Goal: Task Accomplishment & Management: Use online tool/utility

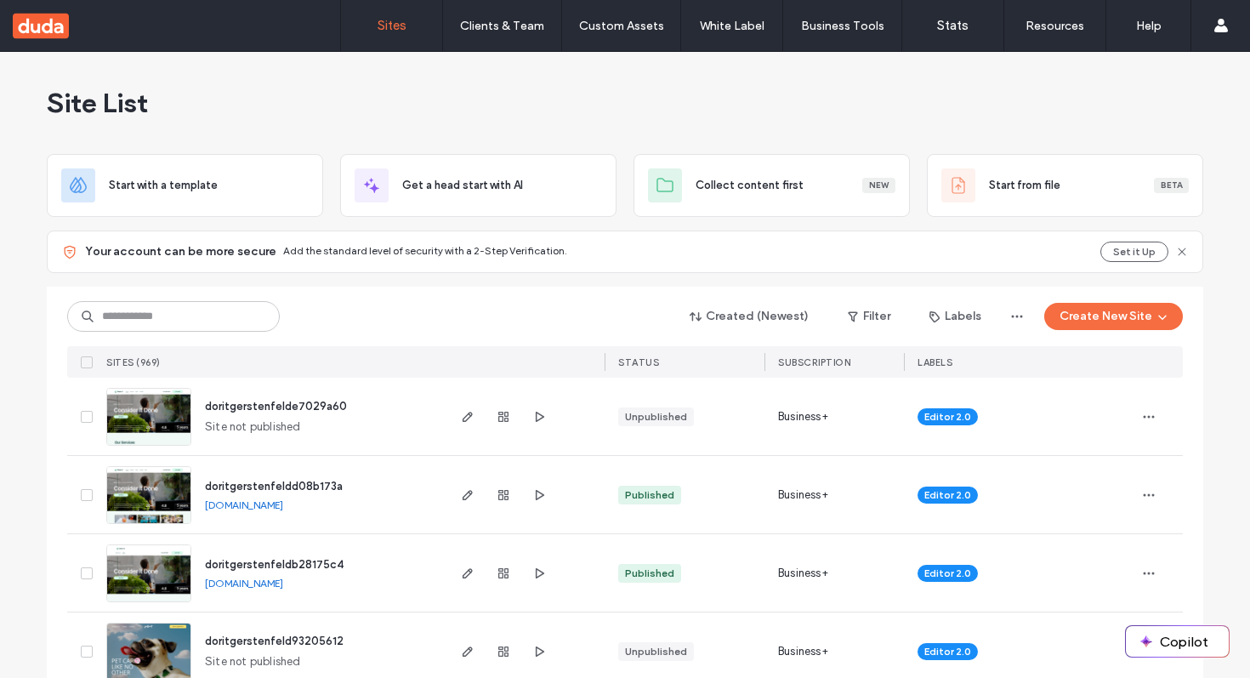
click at [1122, 319] on button "Create New Site" at bounding box center [1113, 316] width 139 height 27
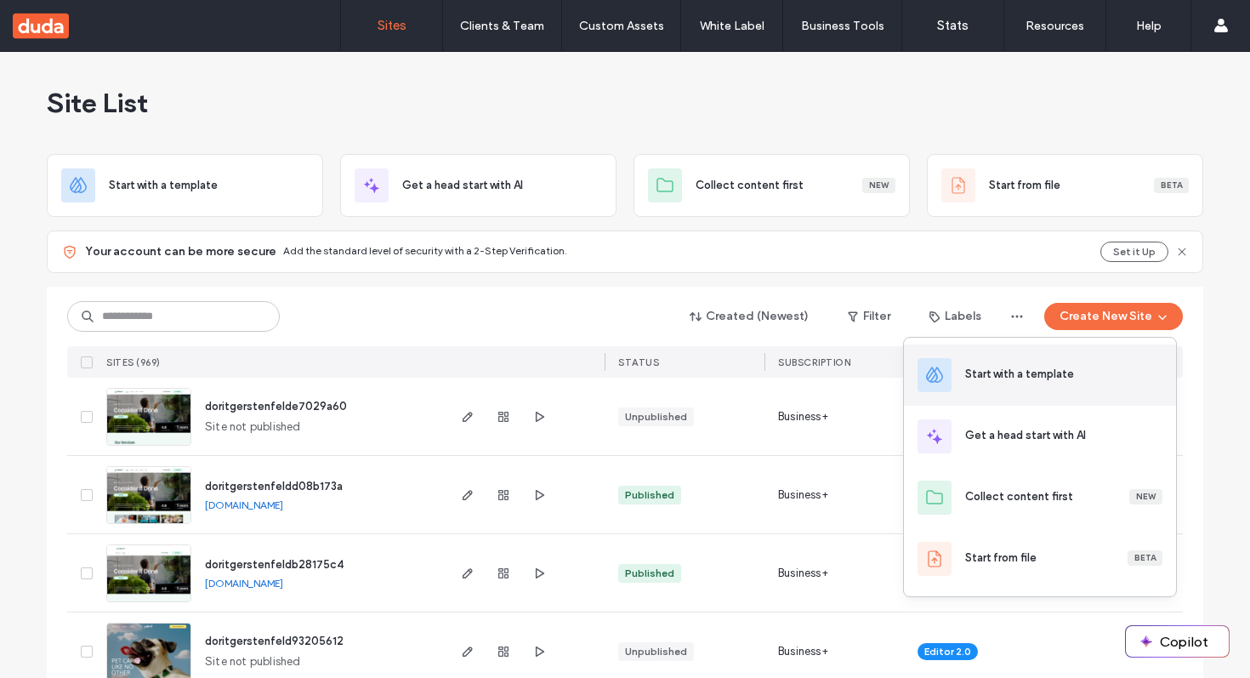
click at [1087, 374] on div "Start with a template" at bounding box center [1063, 374] width 197 height 17
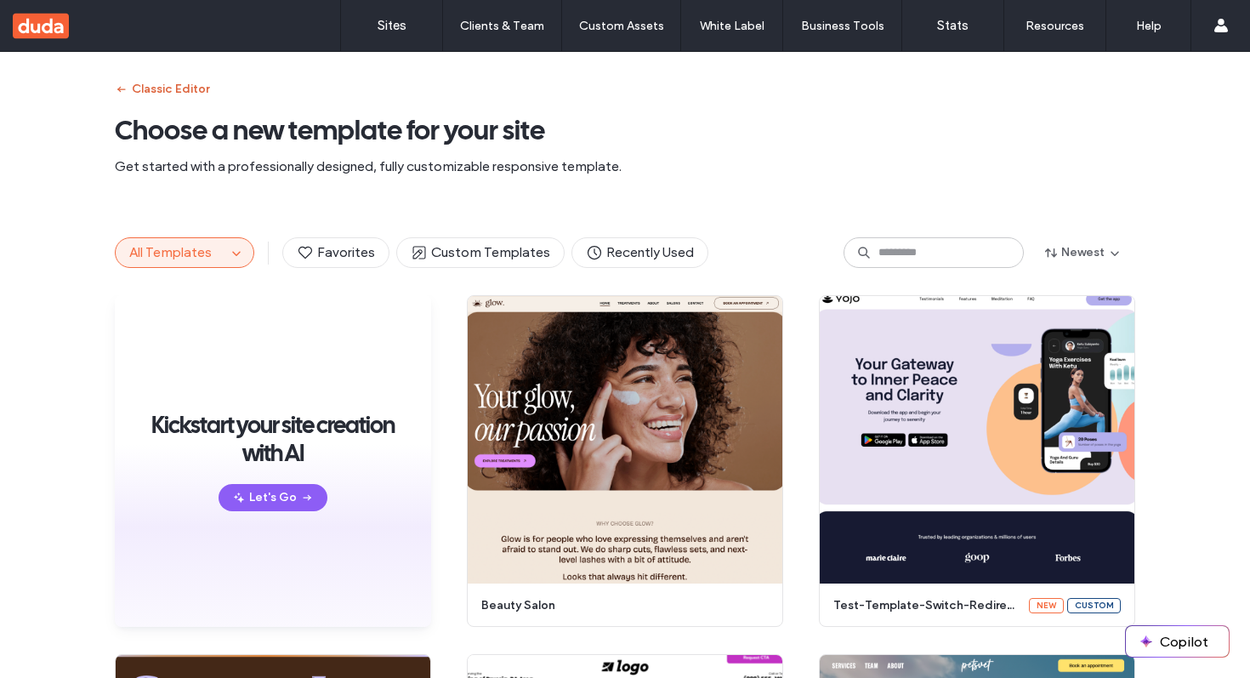
click at [165, 85] on button "Classic Editor" at bounding box center [162, 89] width 94 height 27
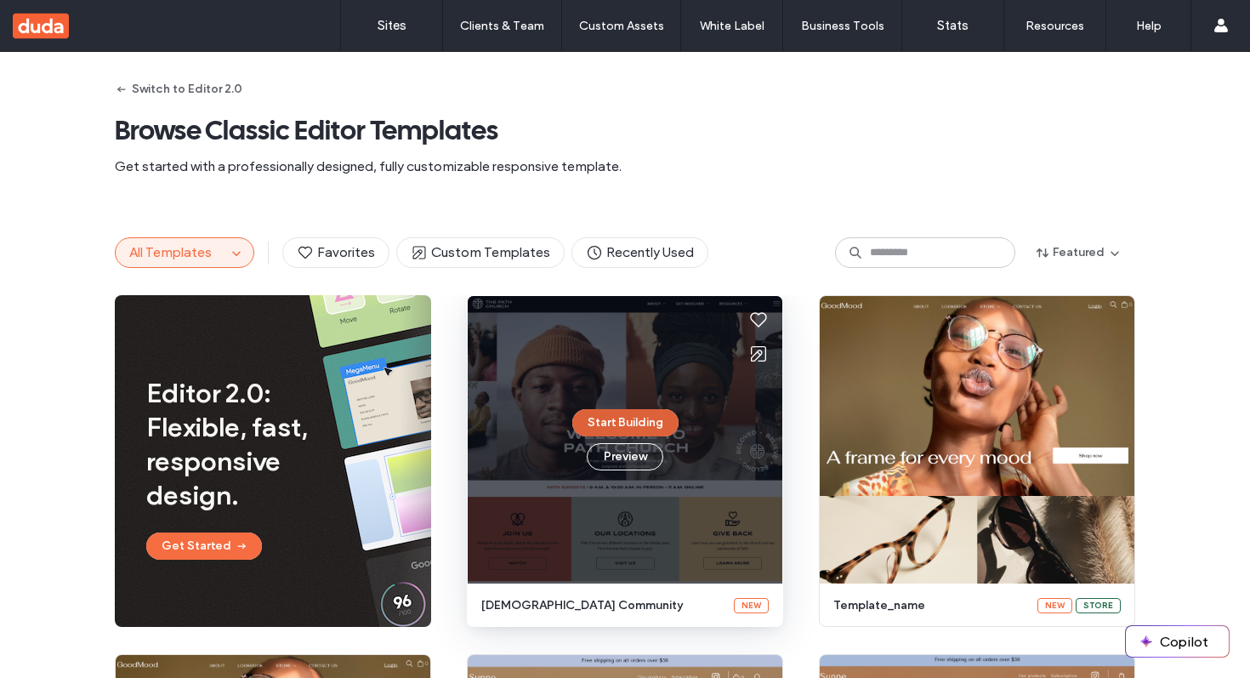
scroll to position [3, 0]
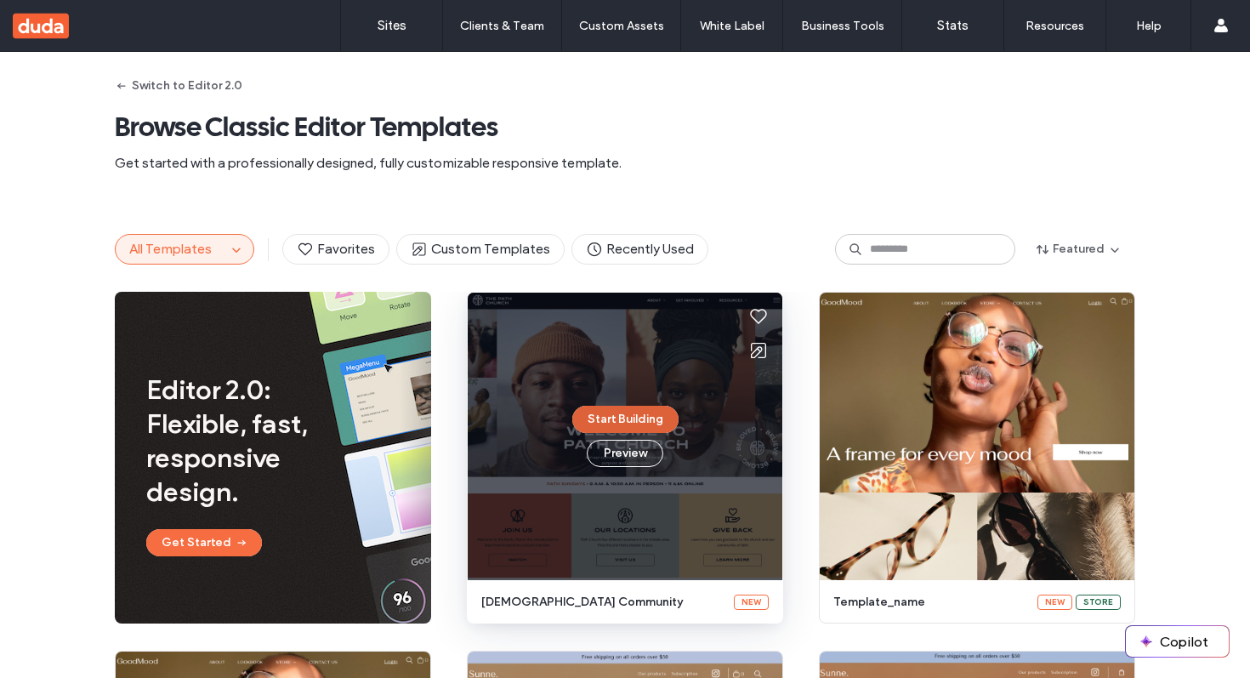
click at [601, 417] on button "Start Building" at bounding box center [625, 419] width 106 height 27
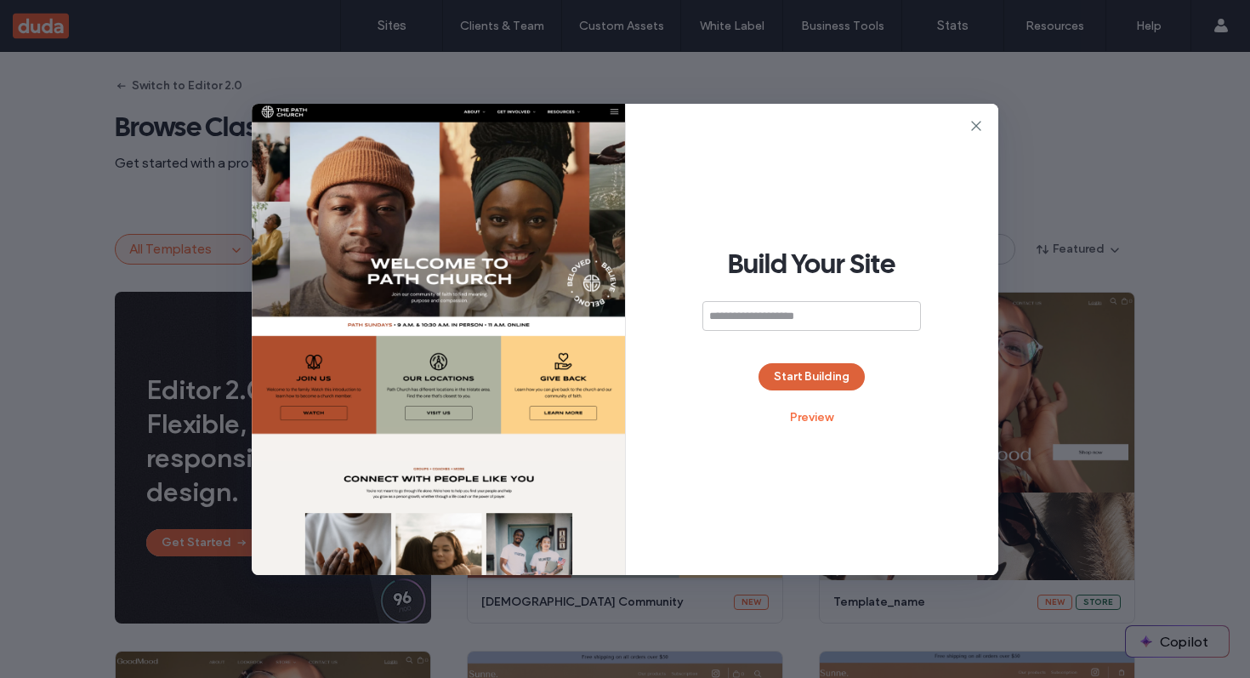
click at [827, 374] on button "Start Building" at bounding box center [811, 376] width 106 height 27
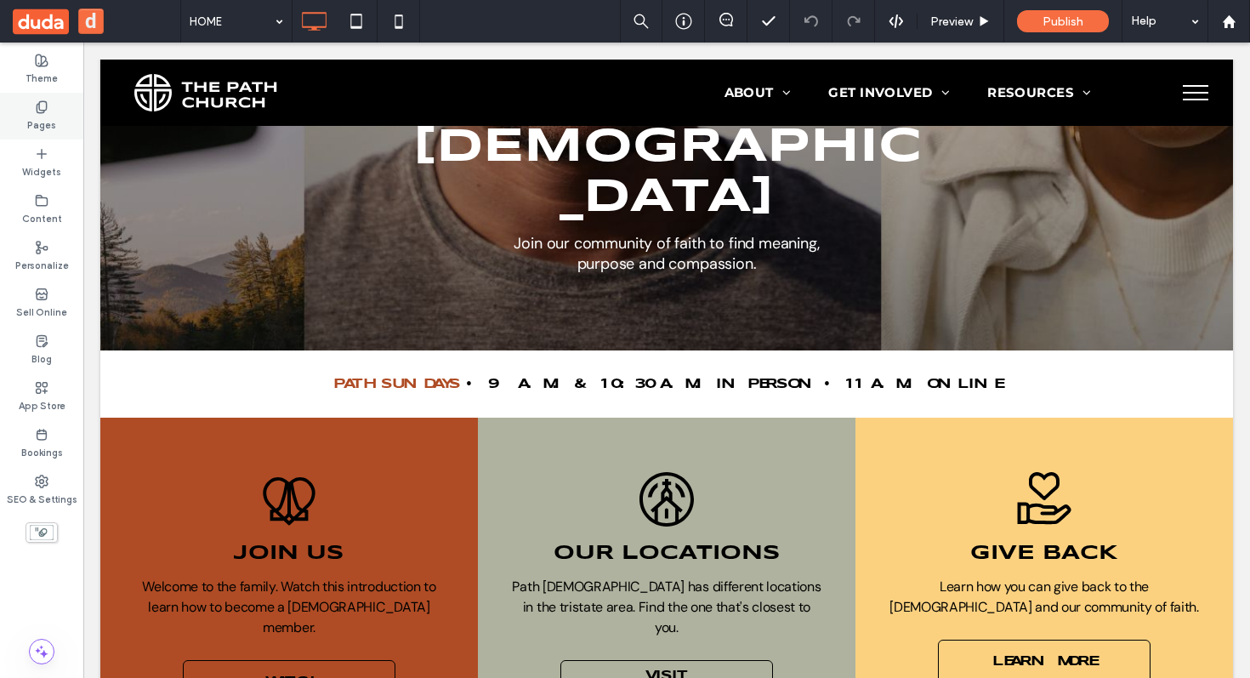
click at [43, 136] on div "Pages" at bounding box center [41, 116] width 83 height 47
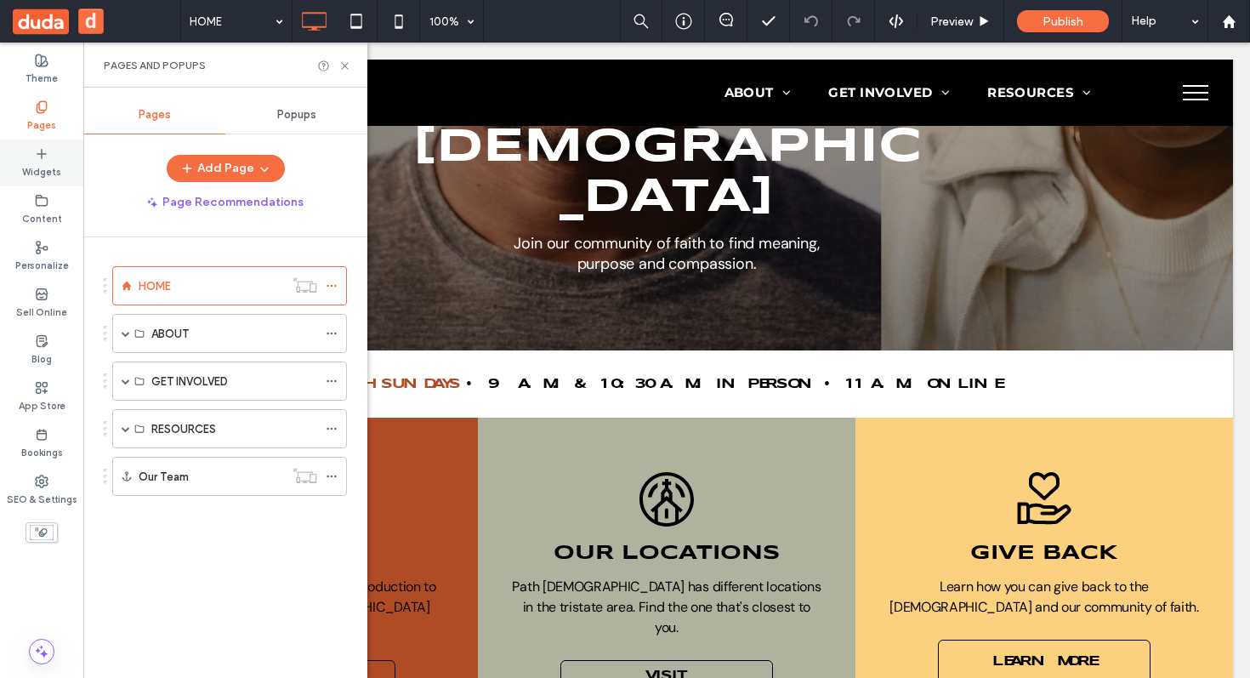
click at [44, 162] on label "Widgets" at bounding box center [41, 170] width 39 height 19
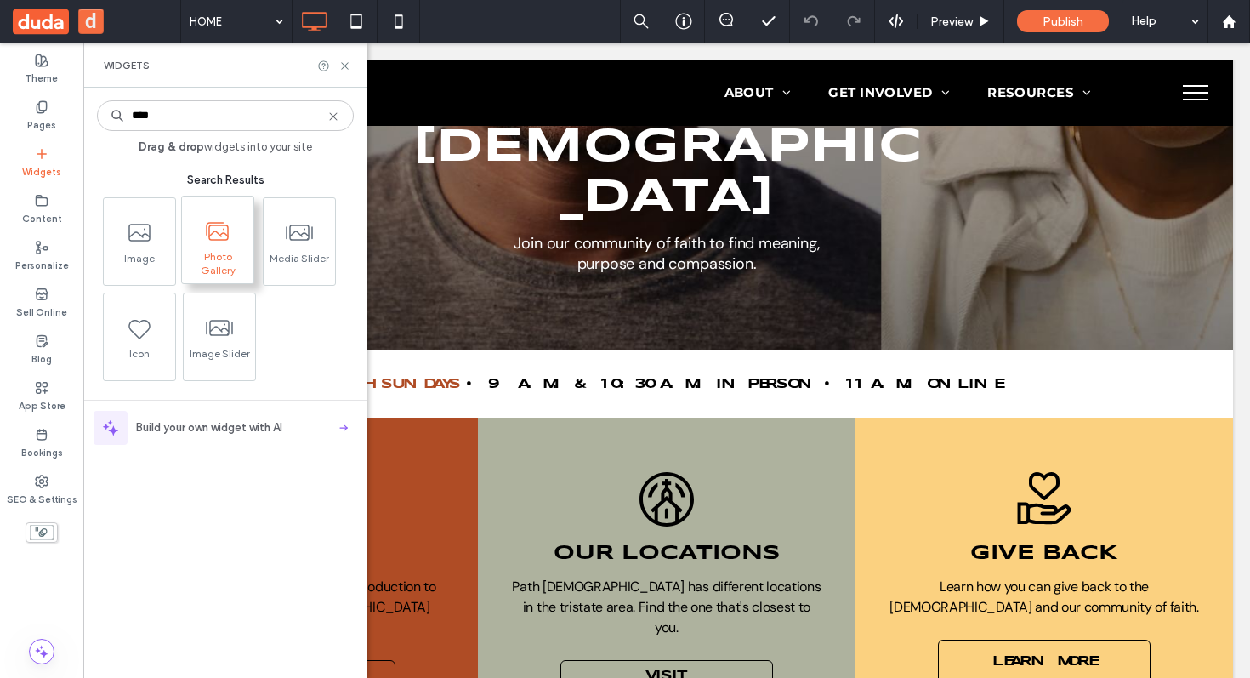
type input "****"
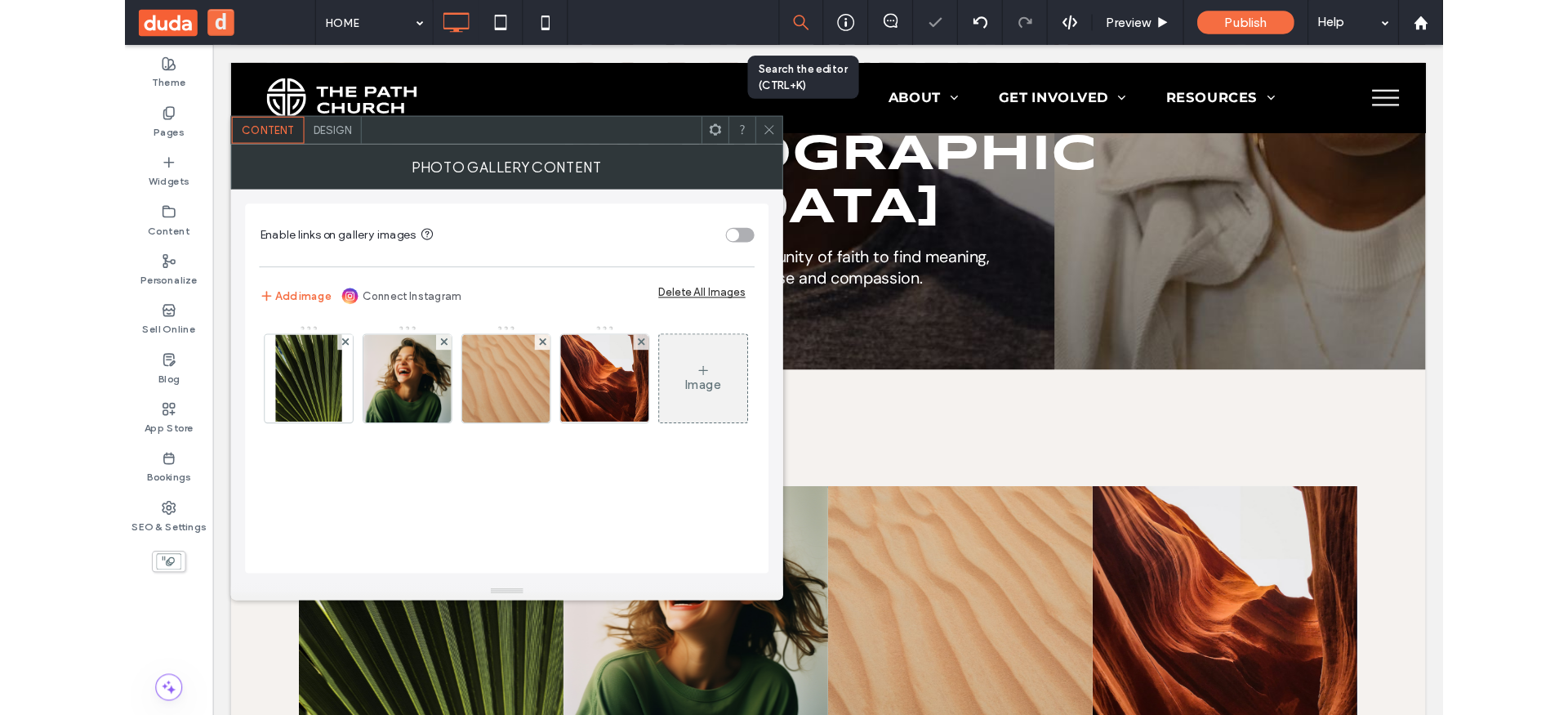
scroll to position [559, 0]
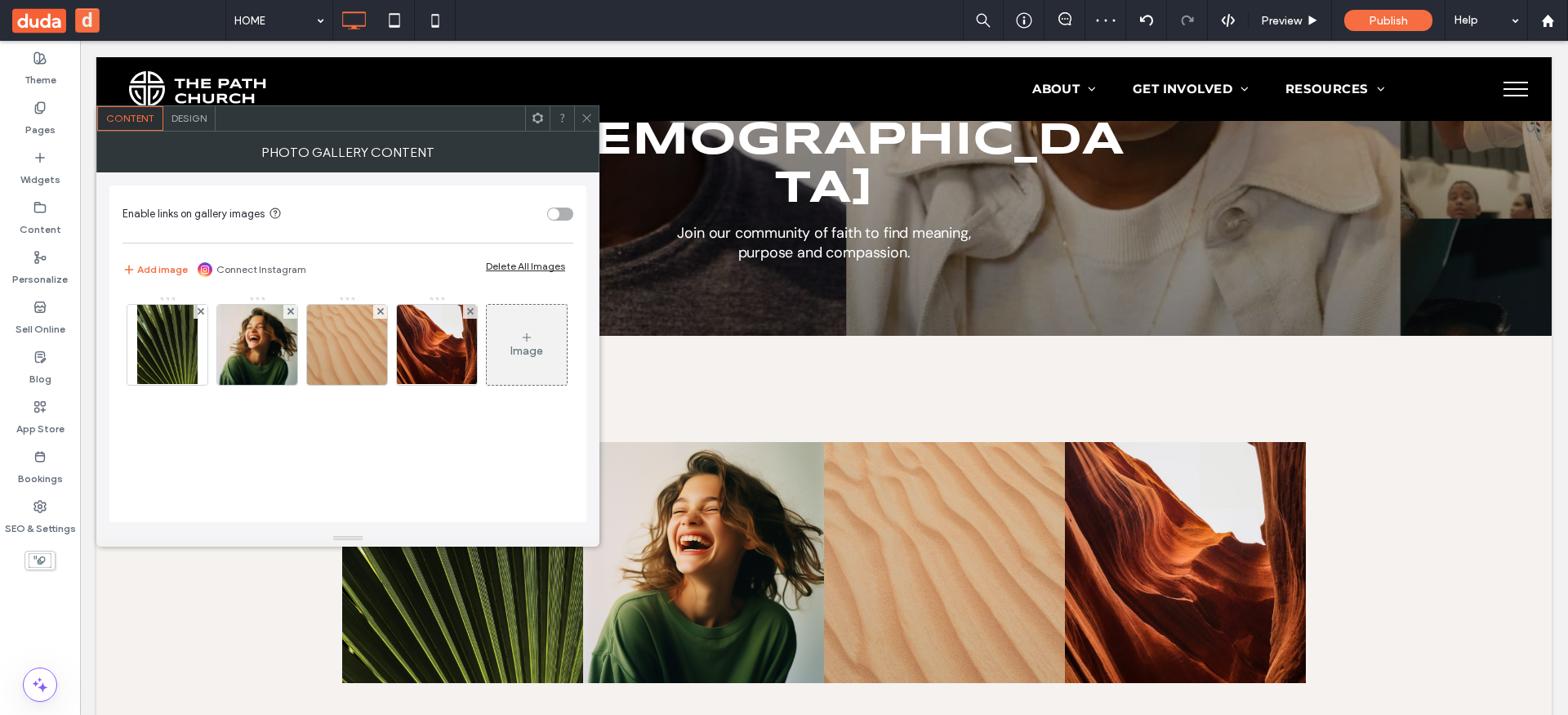
click at [583, 117] on icon at bounding box center [586, 117] width 12 height 12
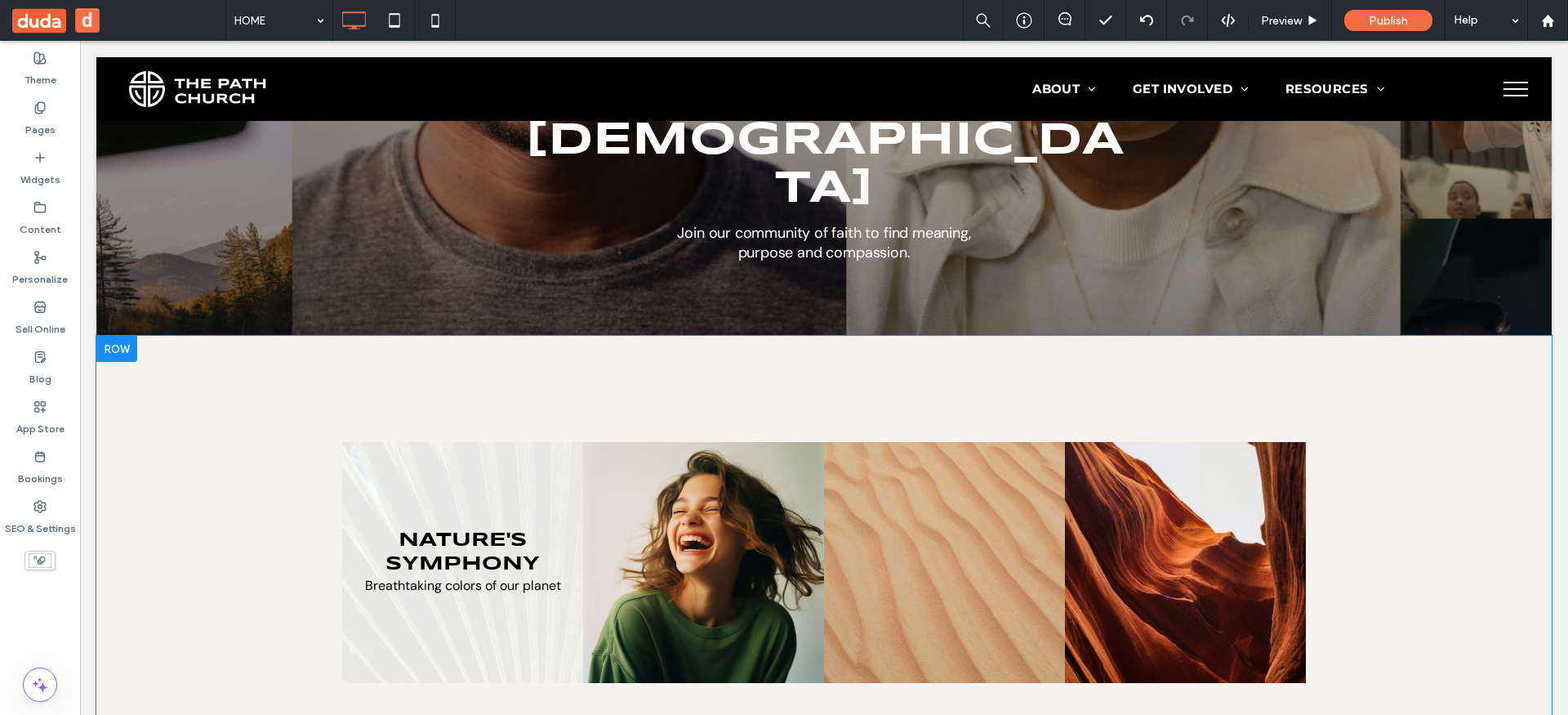
click at [531, 442] on link at bounding box center [462, 562] width 241 height 241
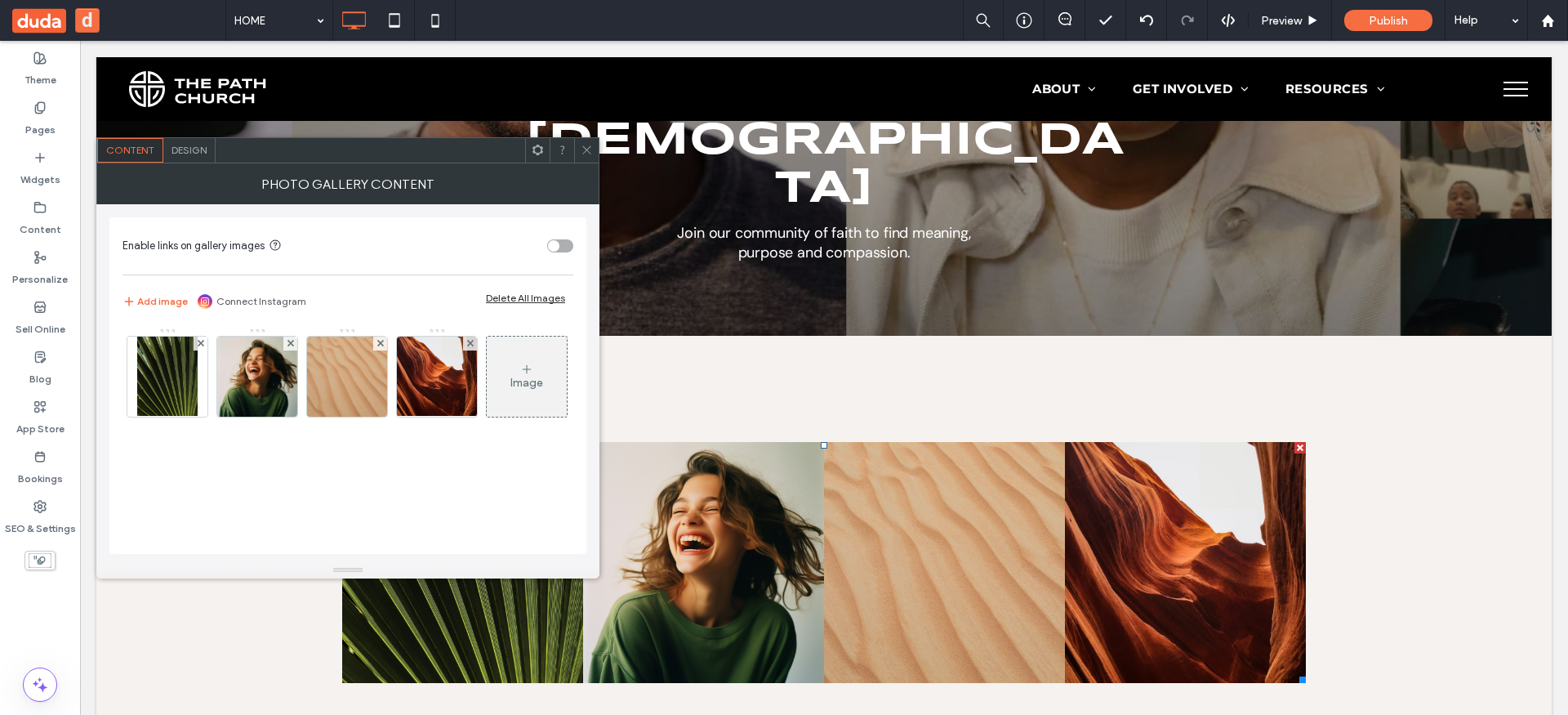
click at [199, 155] on span "Design" at bounding box center [189, 150] width 36 height 12
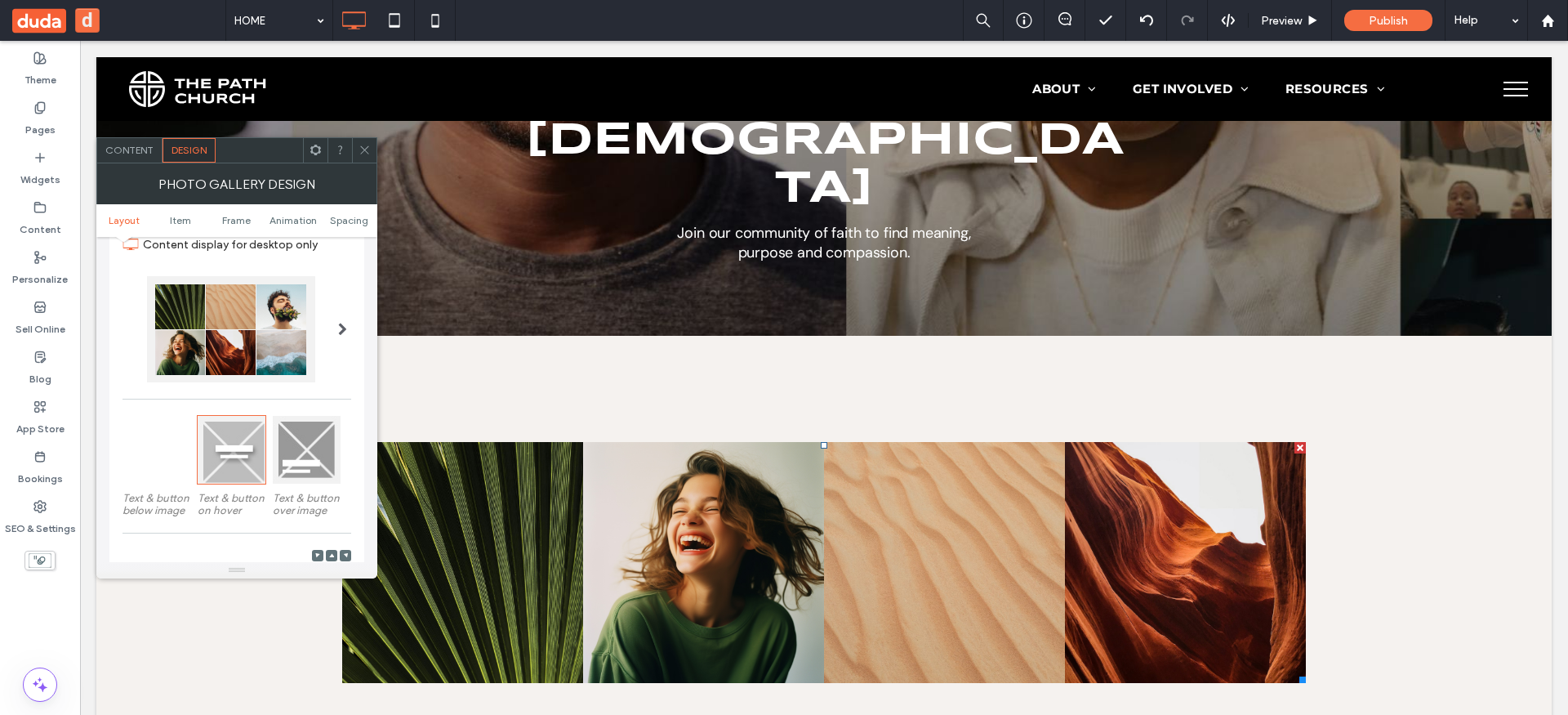
scroll to position [86, 0]
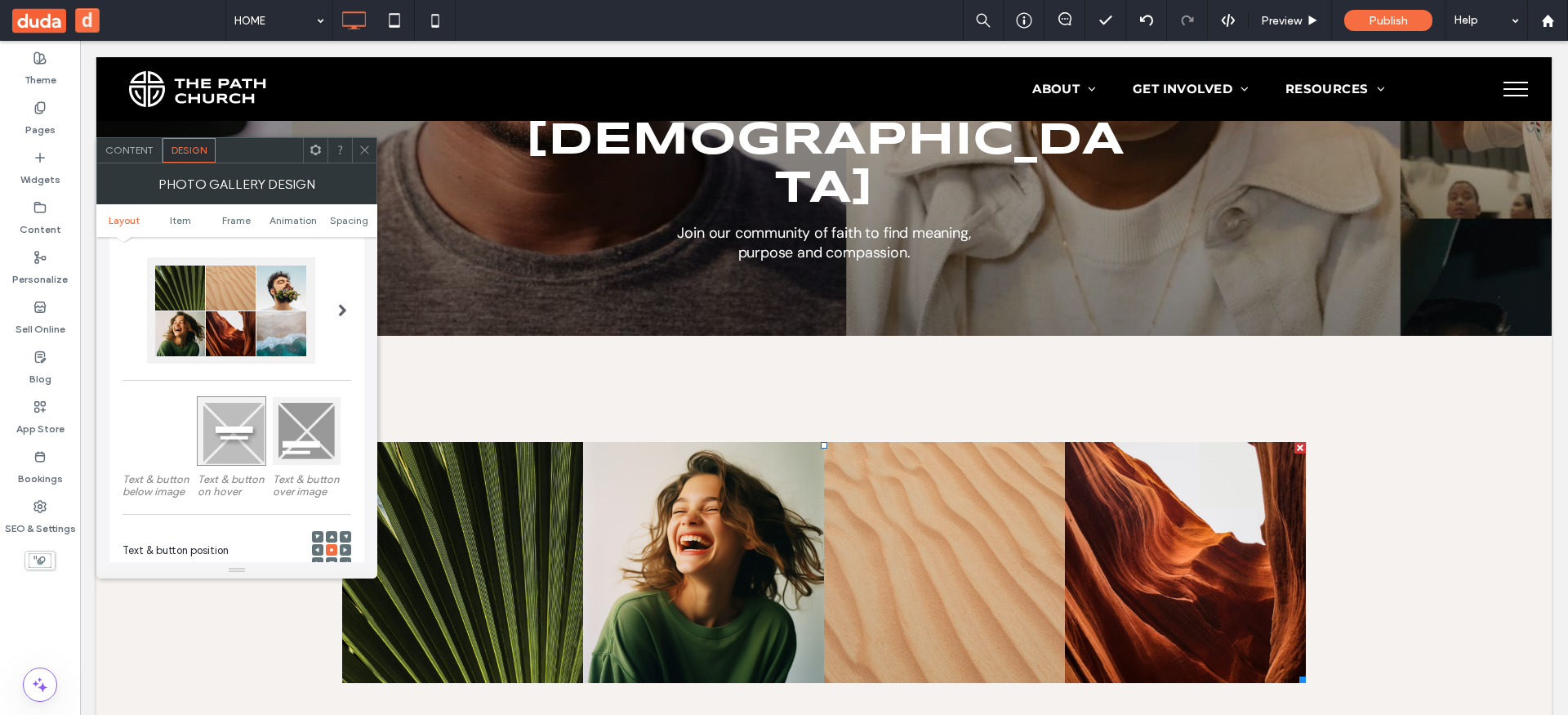
click at [315, 425] on div at bounding box center [306, 431] width 68 height 68
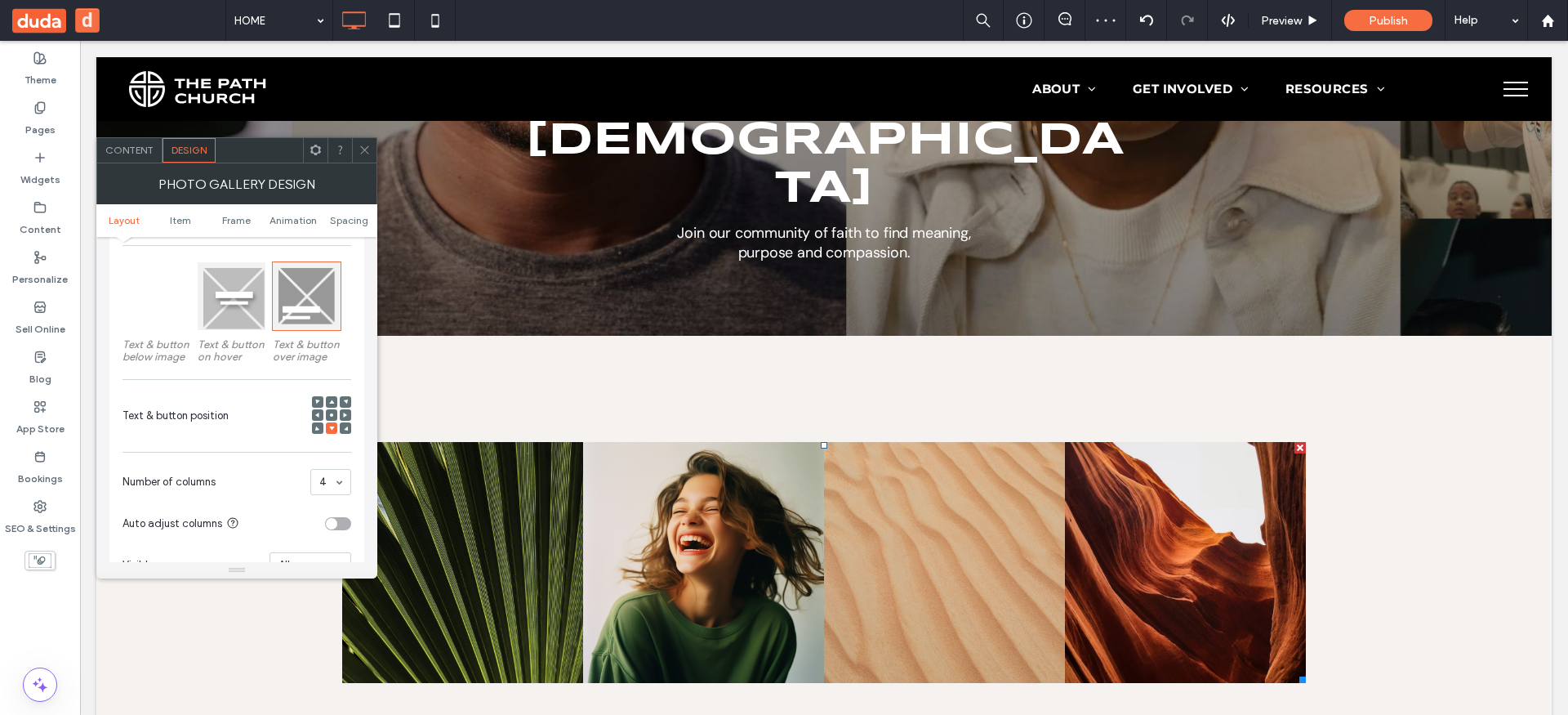
click at [330, 412] on icon at bounding box center [331, 414] width 5 height 5
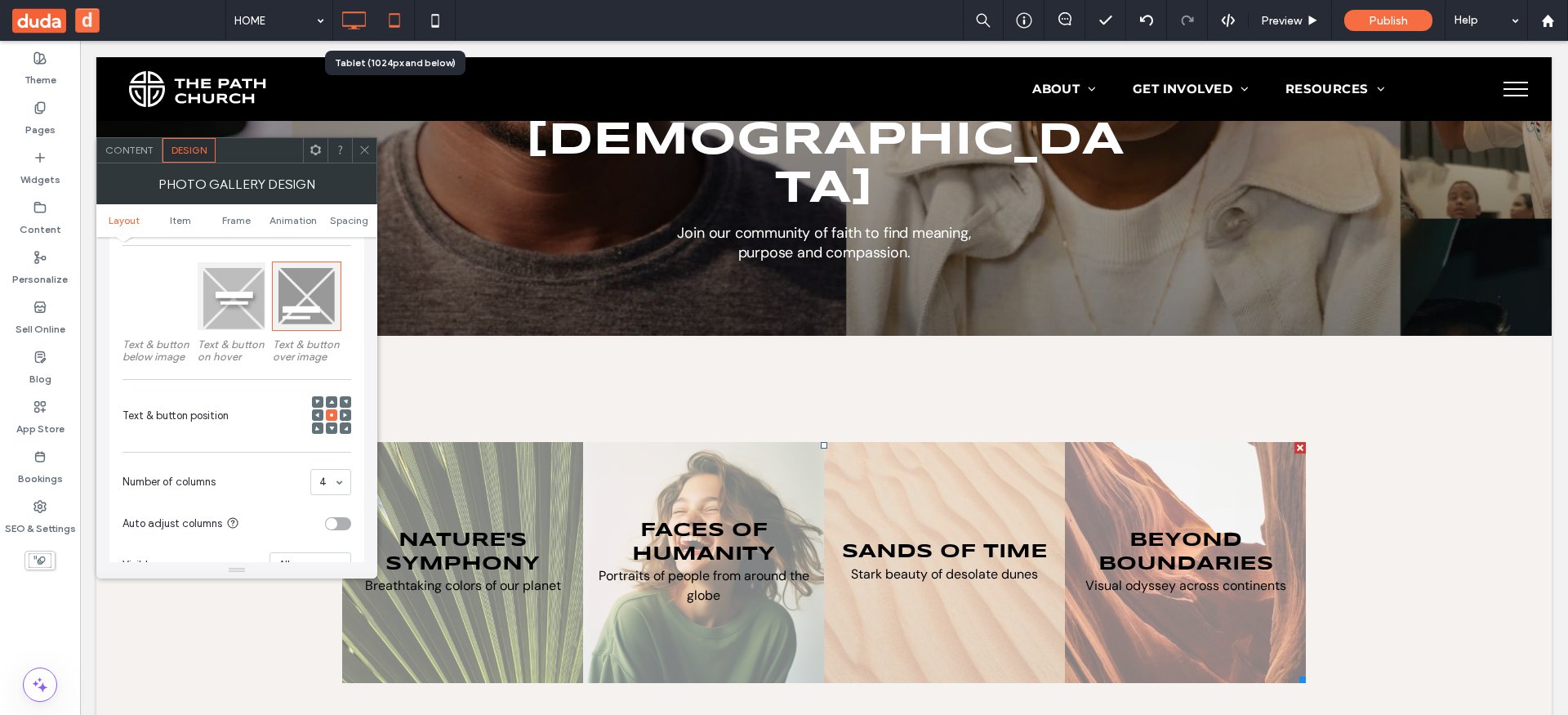
click at [394, 25] on use at bounding box center [394, 20] width 11 height 13
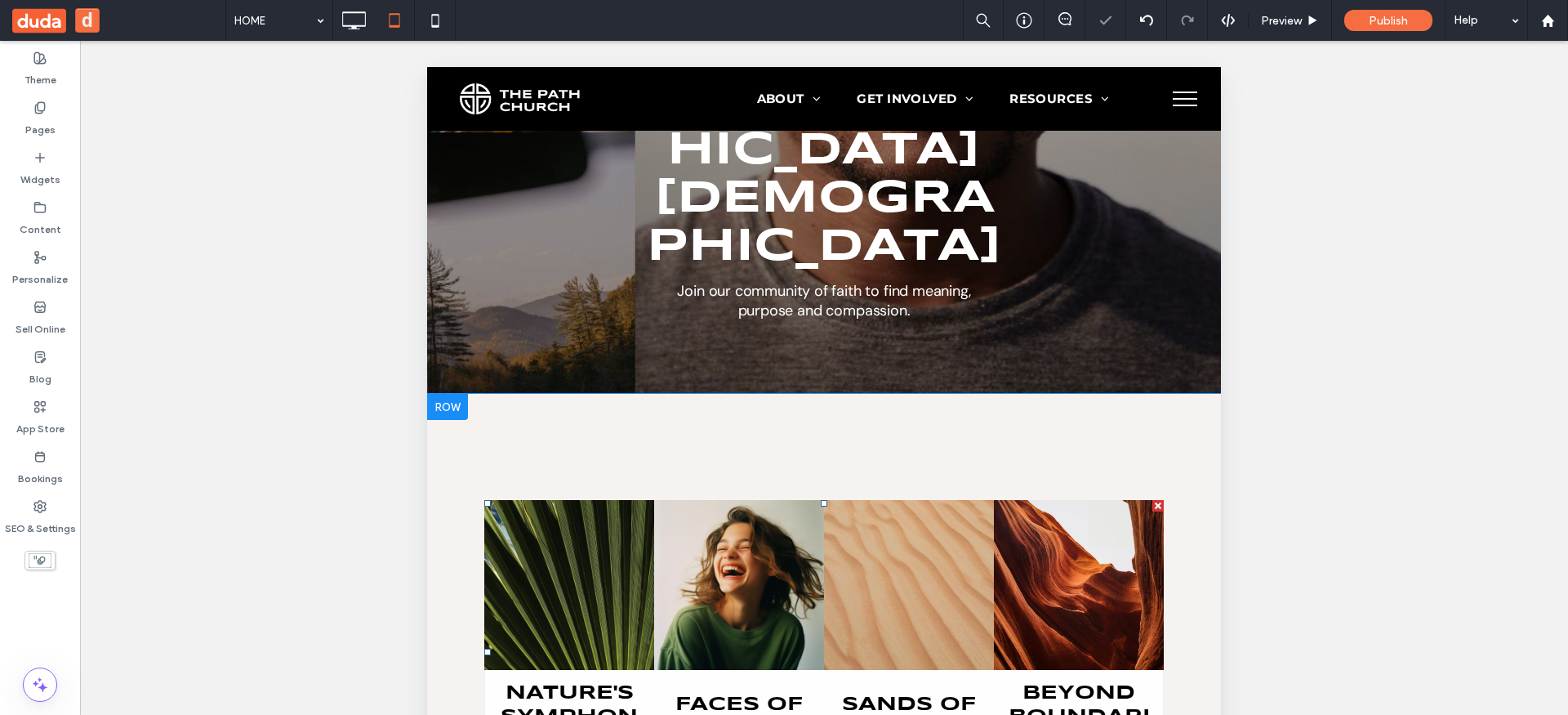
click at [638, 500] on link at bounding box center [569, 584] width 170 height 170
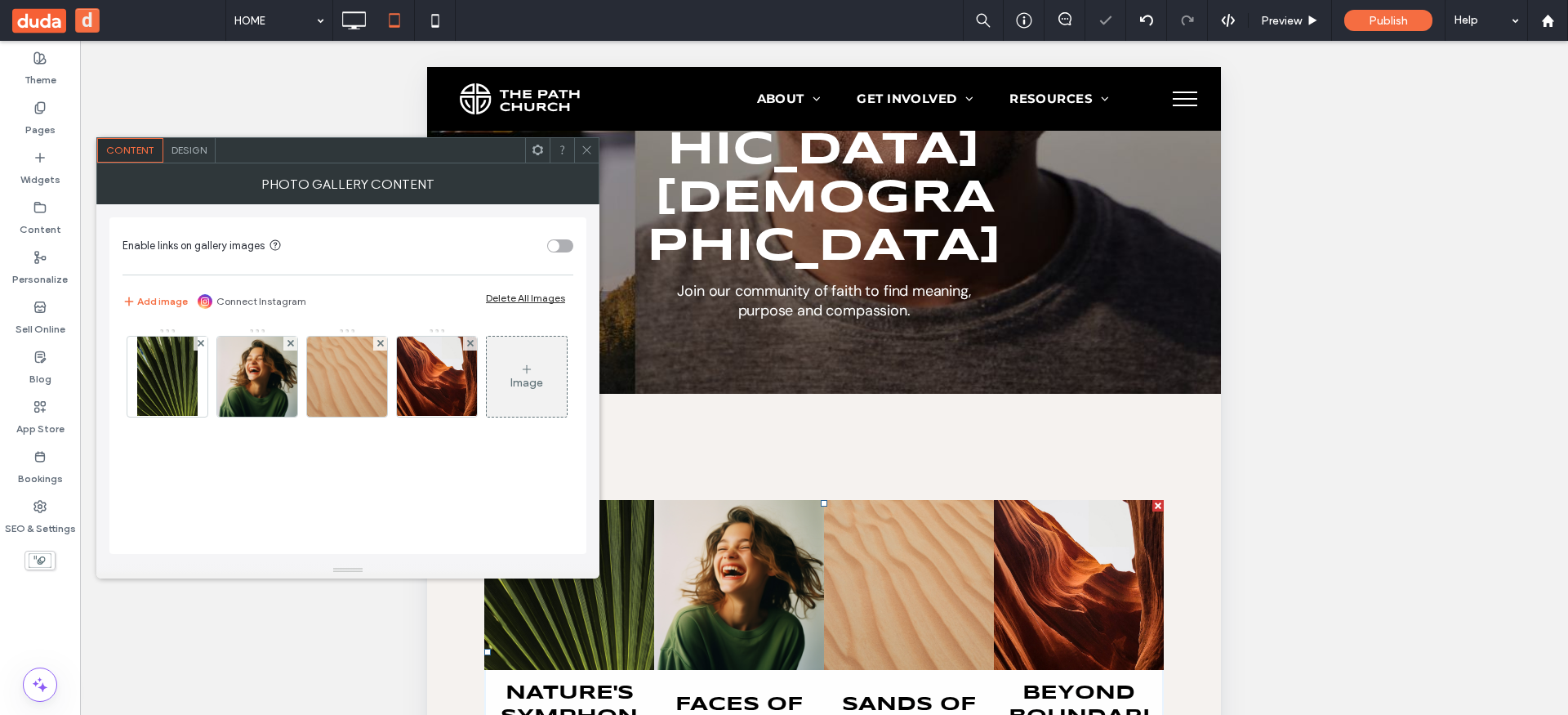
click at [188, 152] on span "Design" at bounding box center [189, 150] width 36 height 12
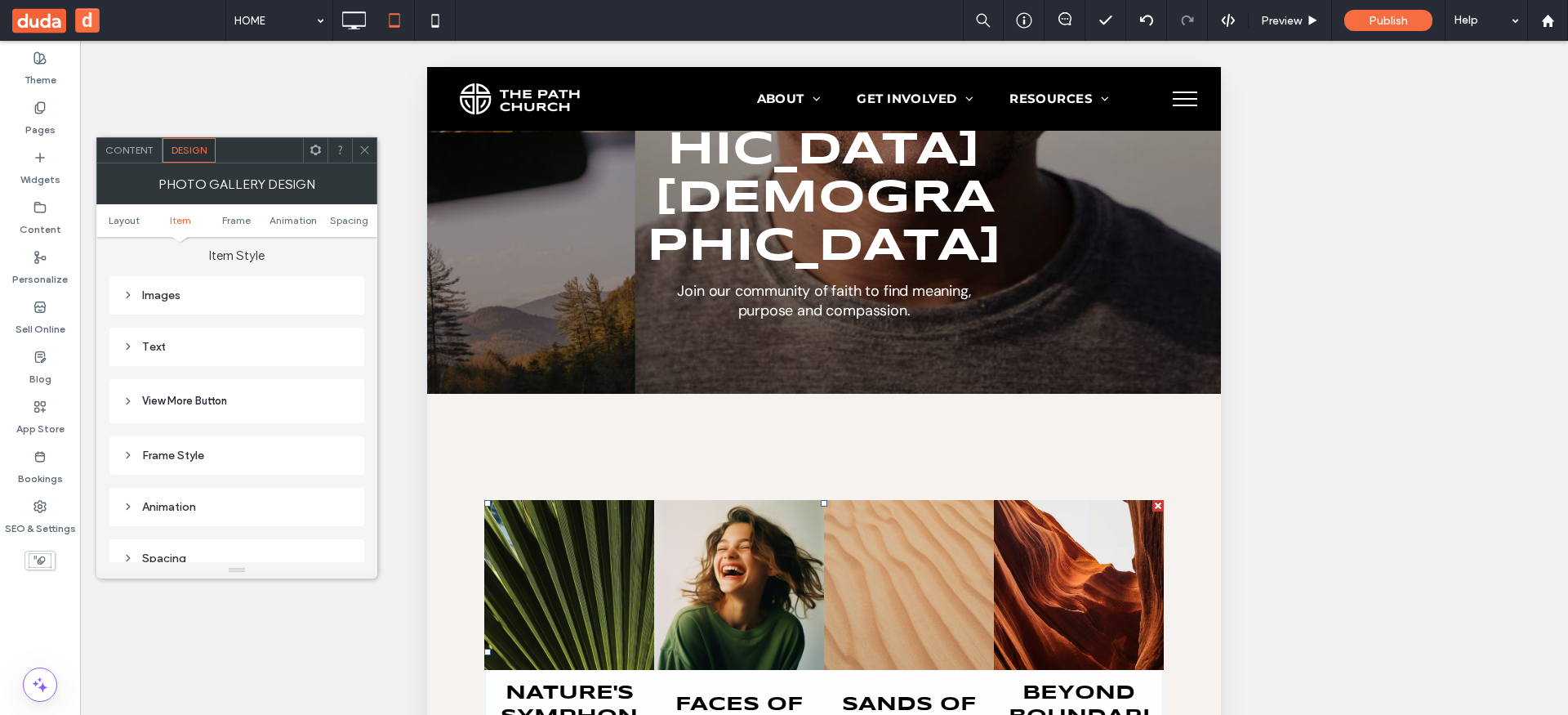
scroll to position [259, 0]
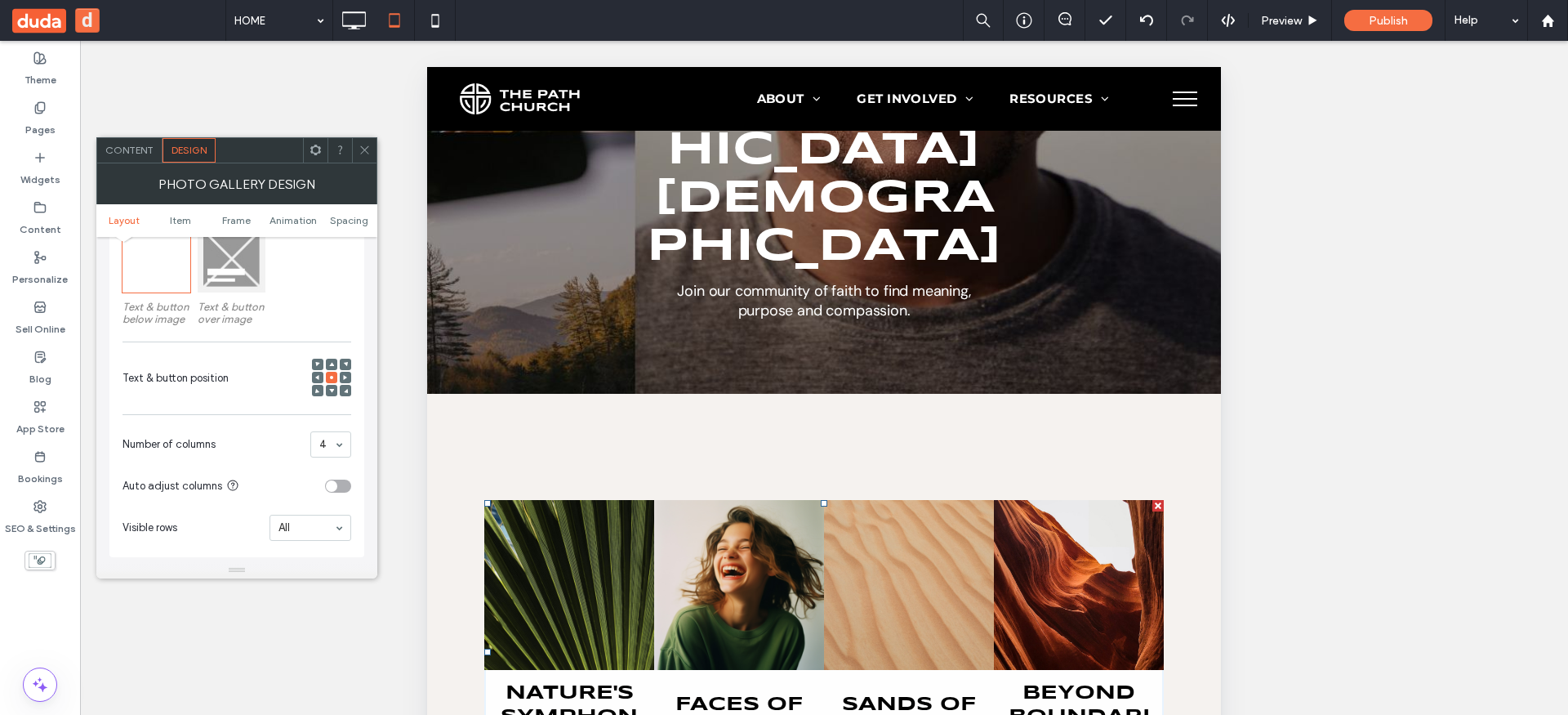
click at [243, 292] on label "Text & button over image" at bounding box center [232, 312] width 68 height 41
click at [243, 280] on div at bounding box center [232, 259] width 68 height 68
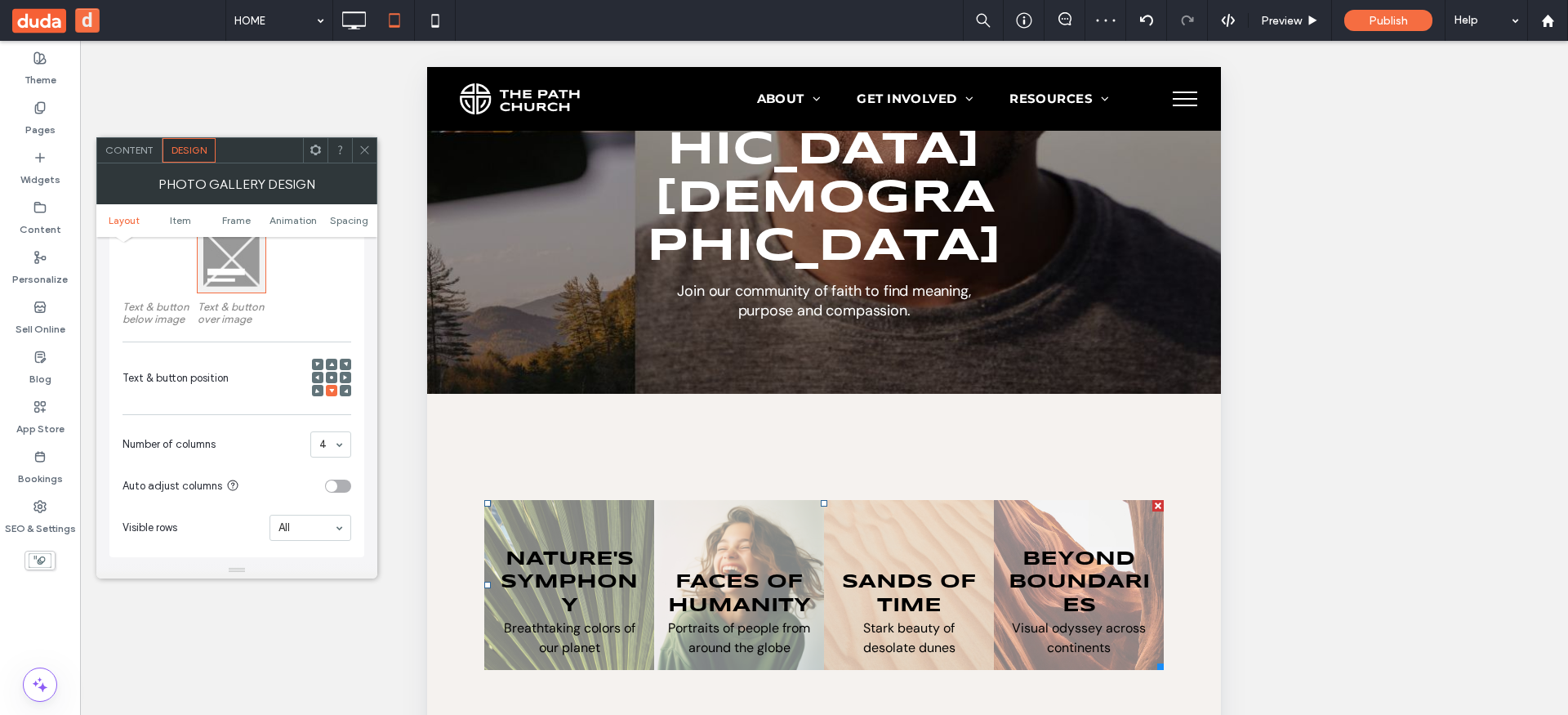
click at [313, 390] on div at bounding box center [318, 390] width 12 height 12
click at [317, 386] on span at bounding box center [317, 390] width 5 height 12
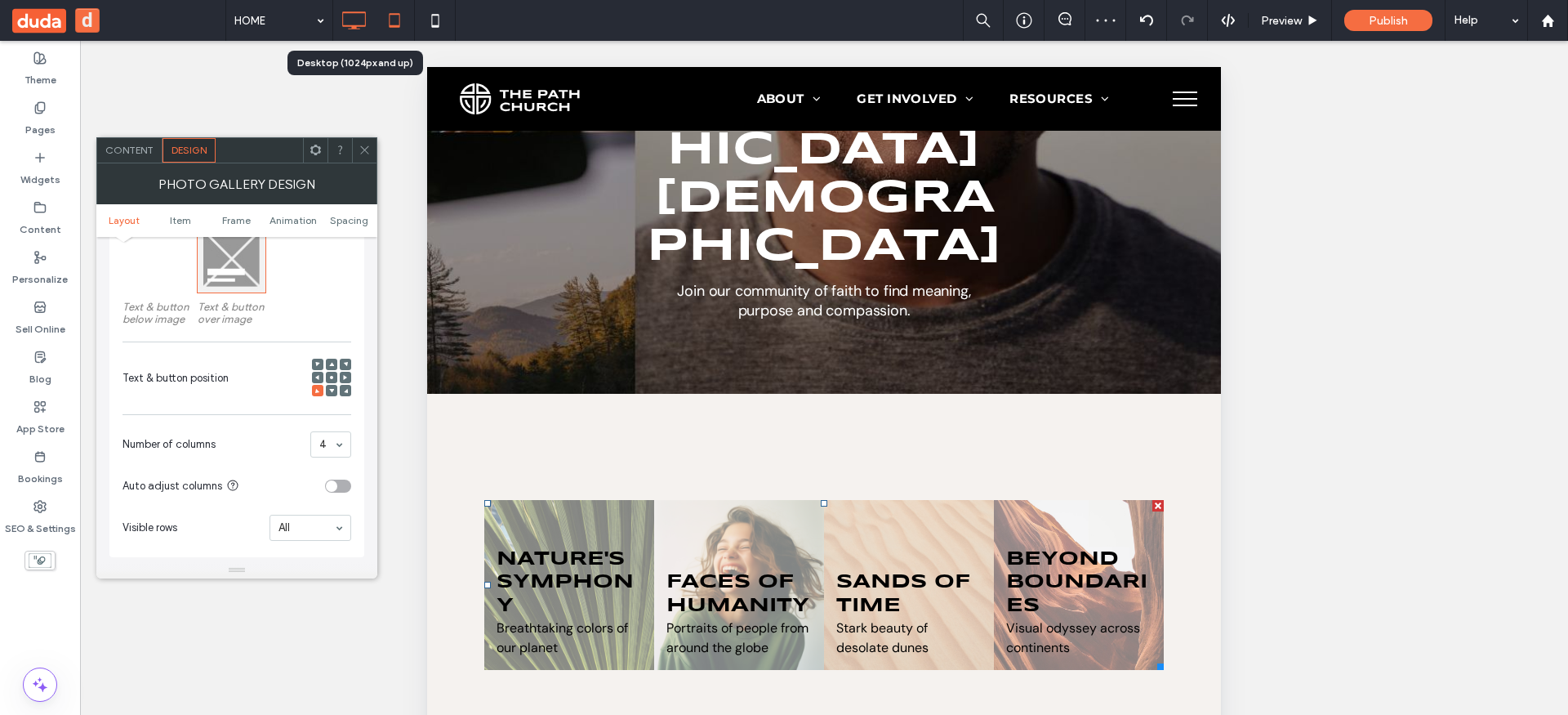
click at [362, 14] on icon at bounding box center [354, 20] width 33 height 33
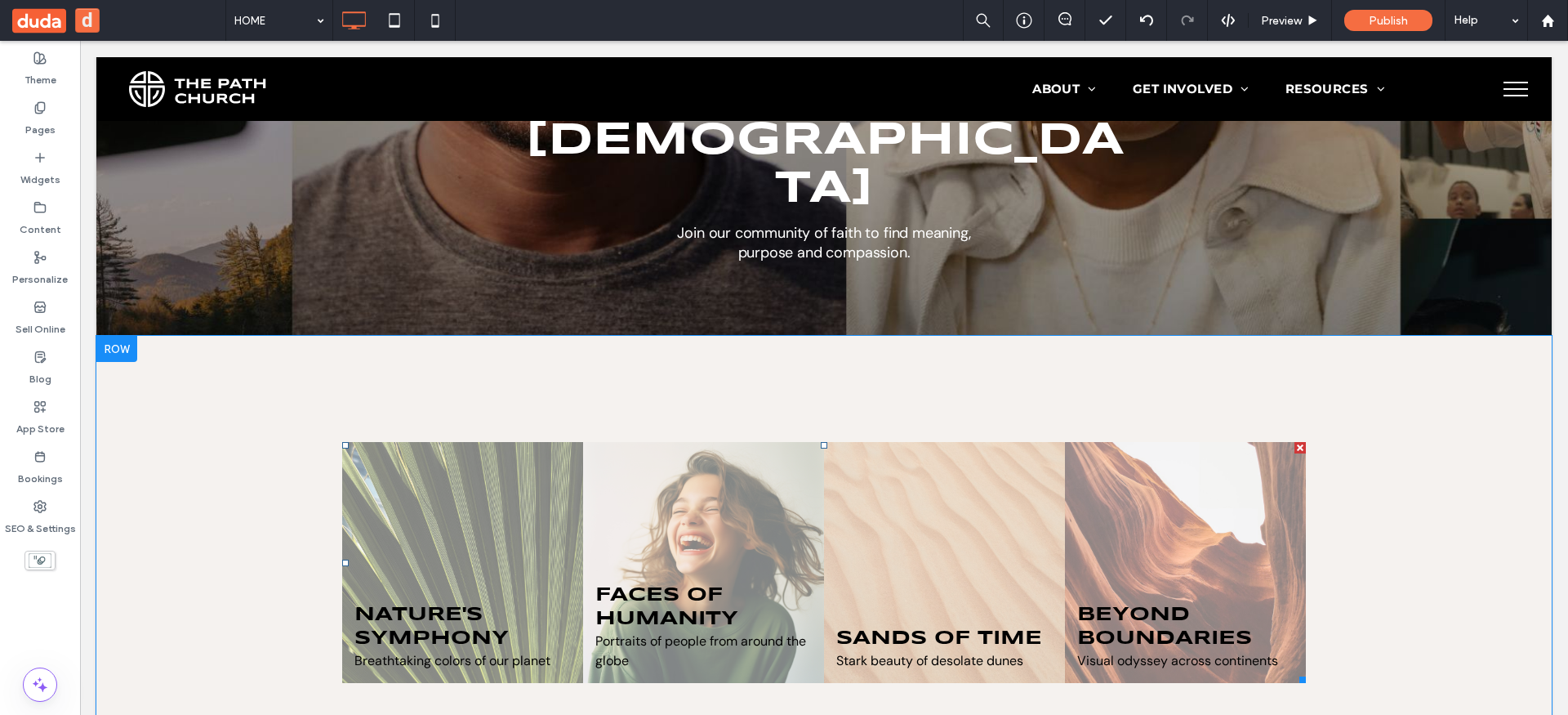
click at [486, 442] on link at bounding box center [462, 562] width 241 height 241
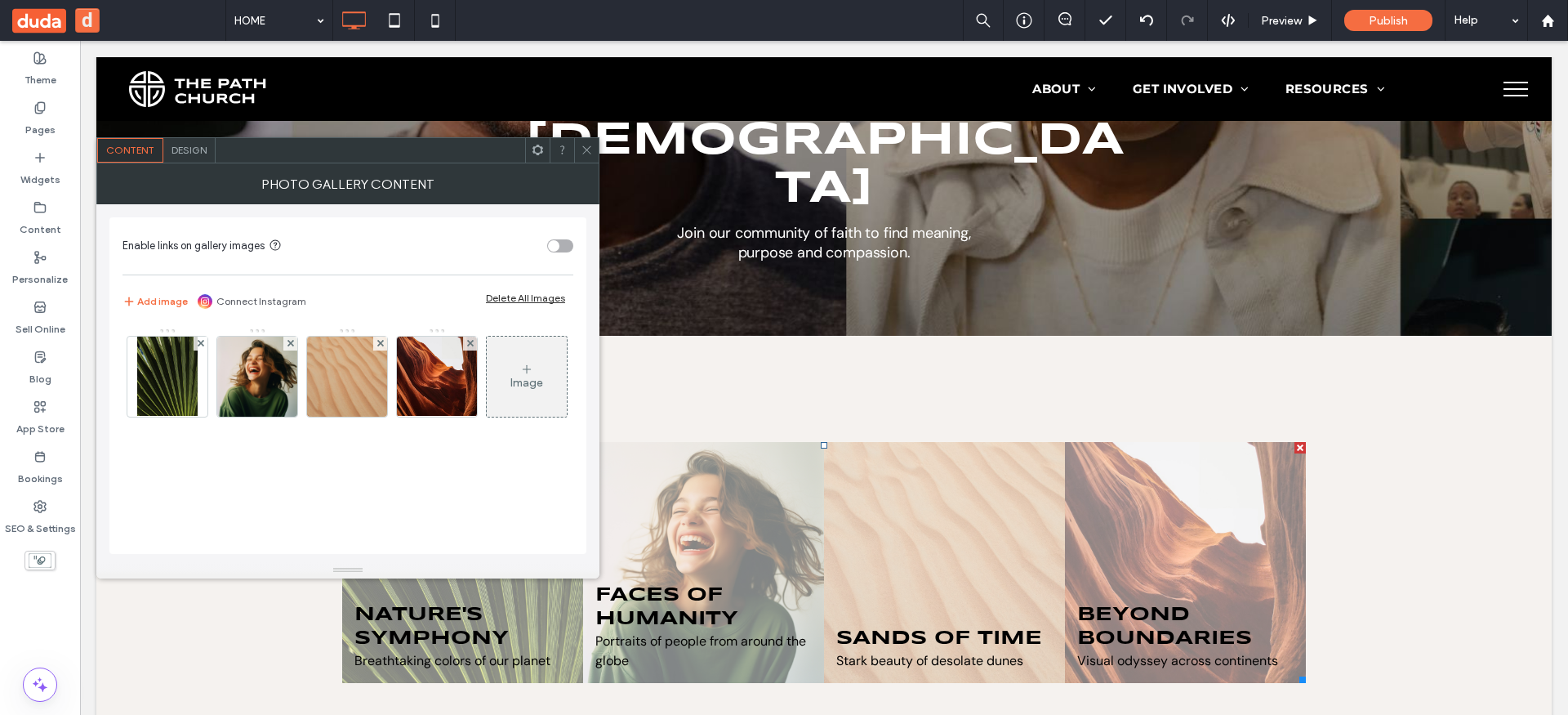
click at [199, 154] on span "Design" at bounding box center [189, 150] width 36 height 12
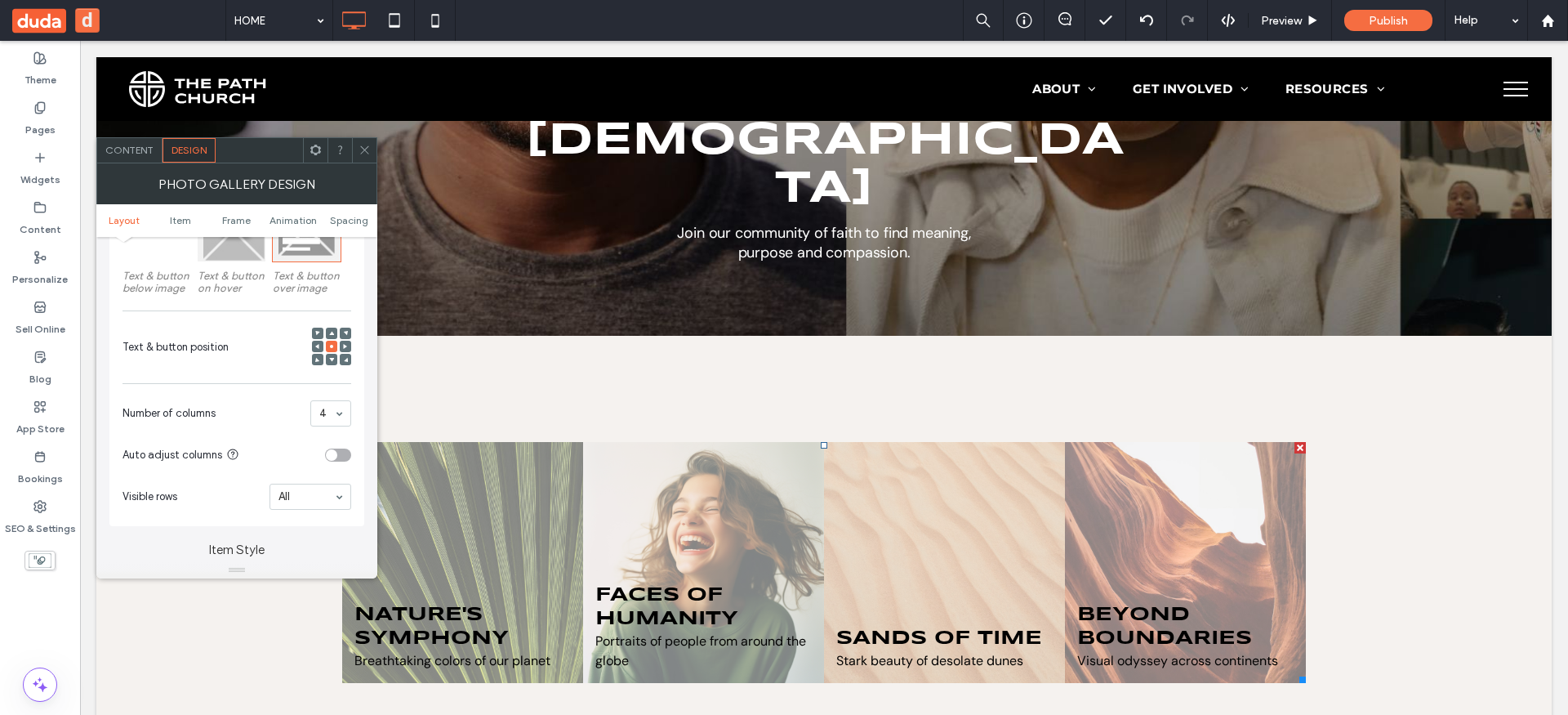
scroll to position [291, 0]
click at [318, 358] on icon at bounding box center [317, 358] width 5 height 5
click at [330, 343] on icon at bounding box center [331, 345] width 5 height 5
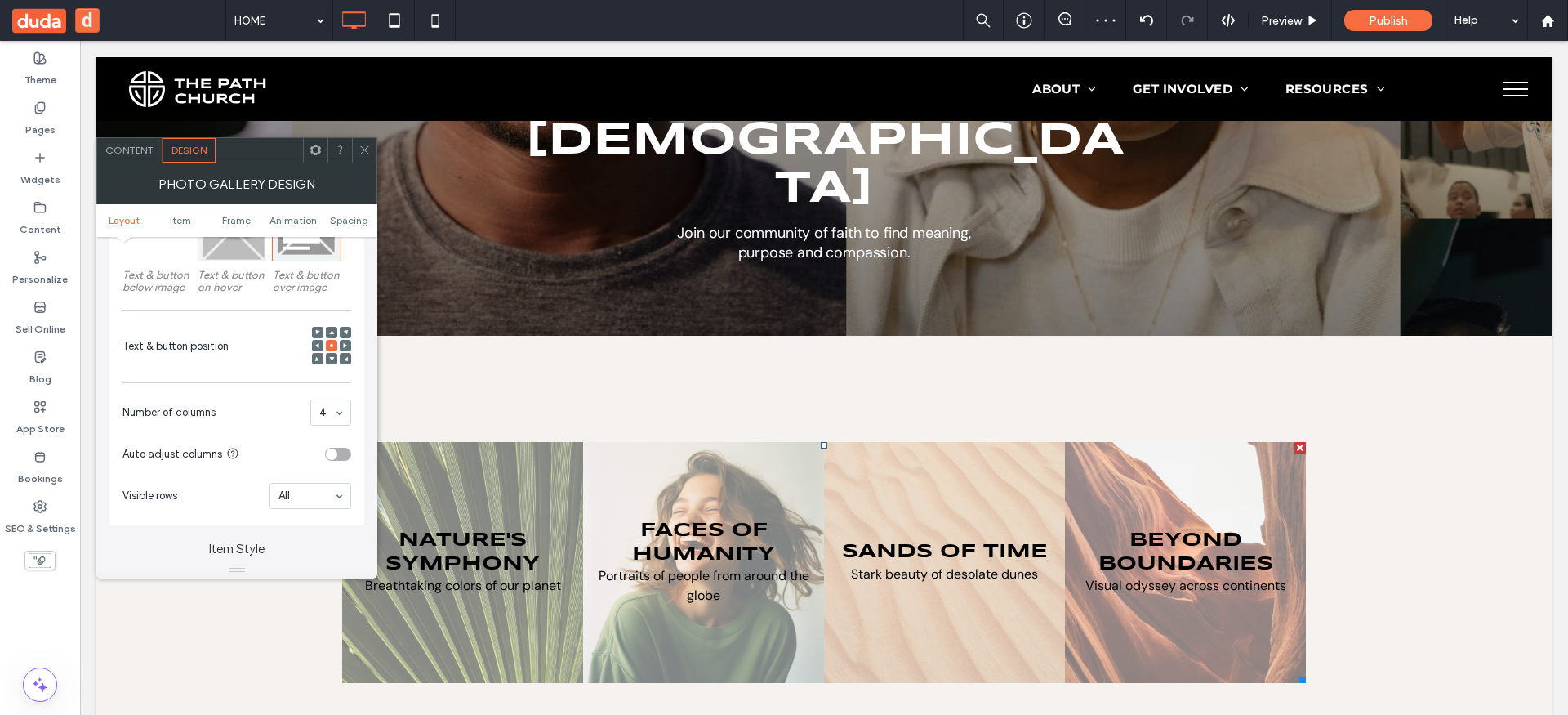
click at [365, 148] on icon at bounding box center [364, 150] width 12 height 12
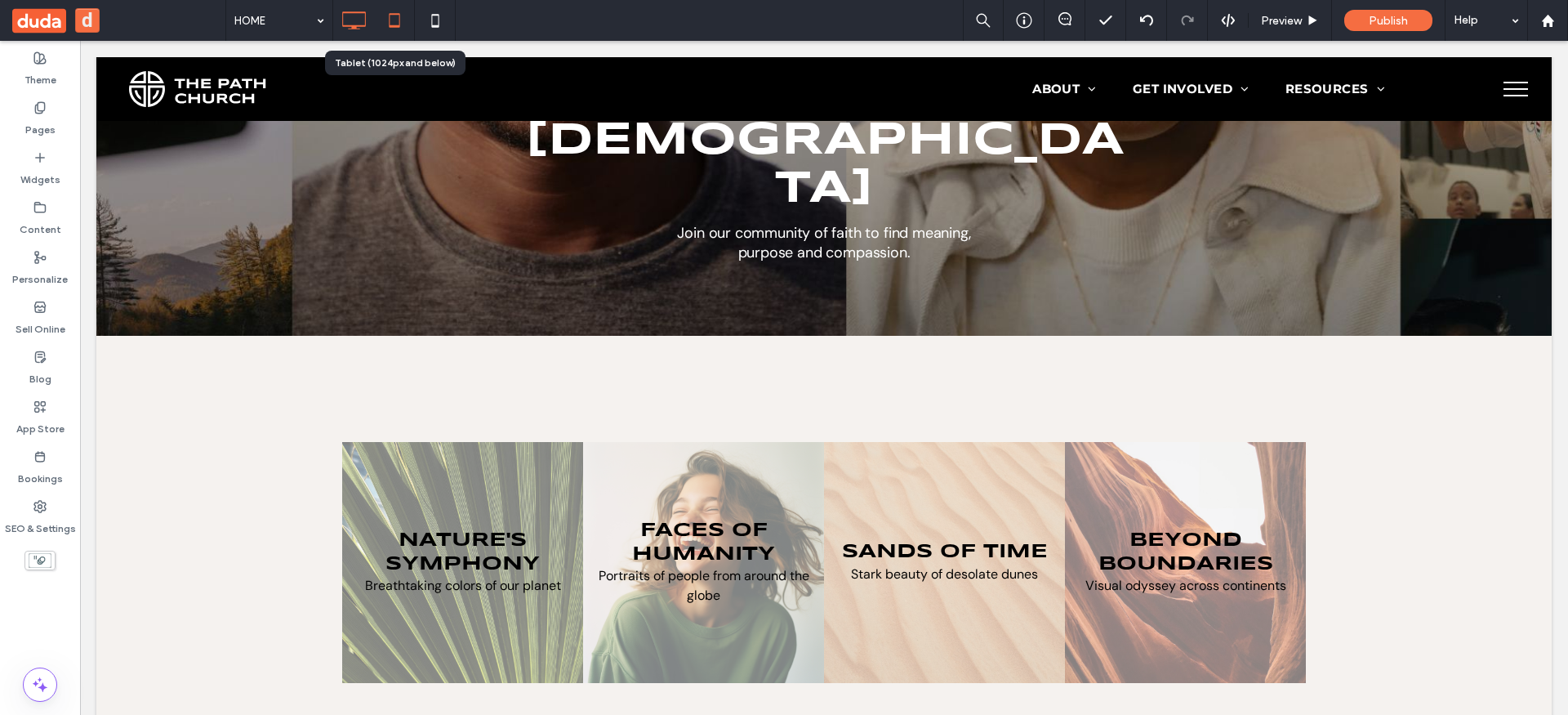
click at [401, 20] on icon at bounding box center [395, 20] width 33 height 33
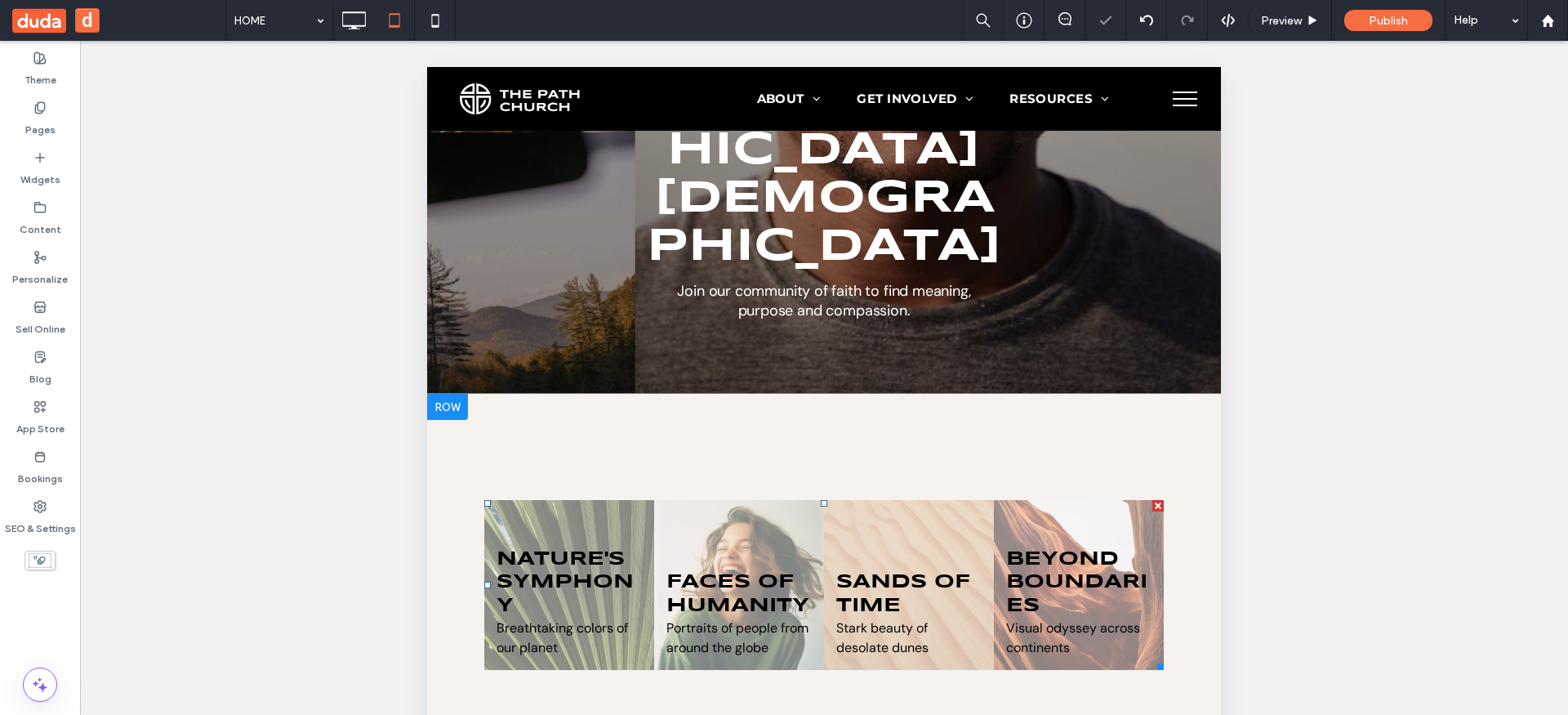
click at [654, 500] on link at bounding box center [739, 584] width 170 height 170
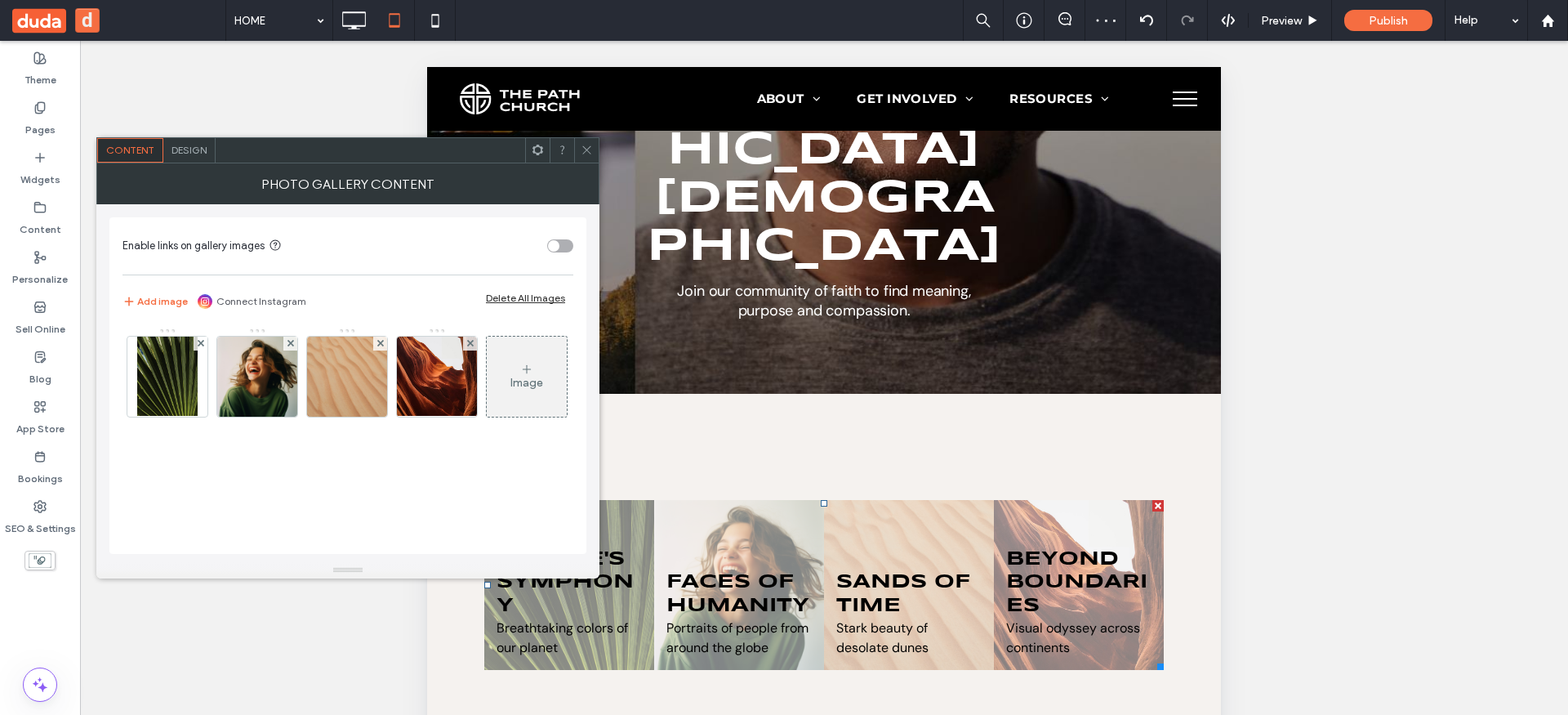
click at [198, 146] on span "Design" at bounding box center [189, 150] width 36 height 12
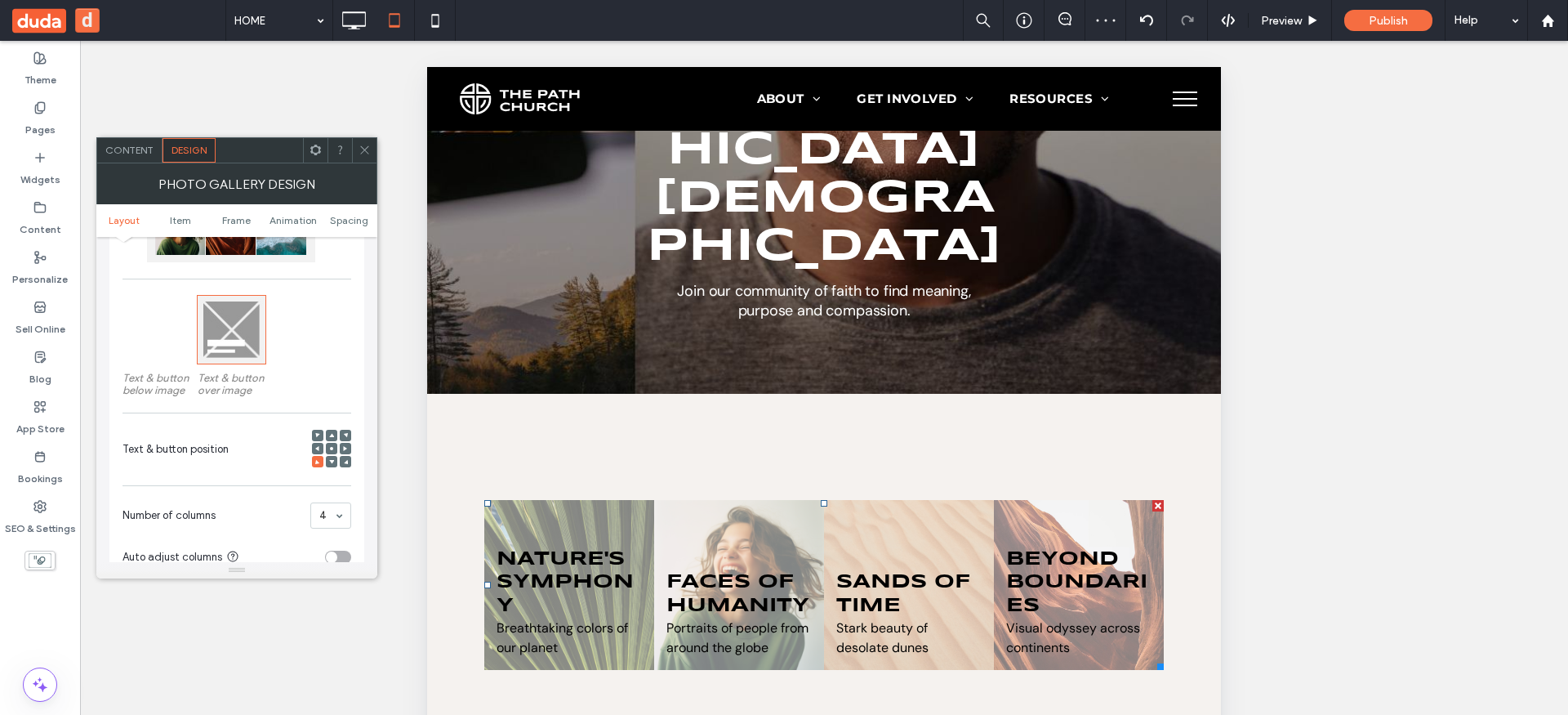
scroll to position [210, 0]
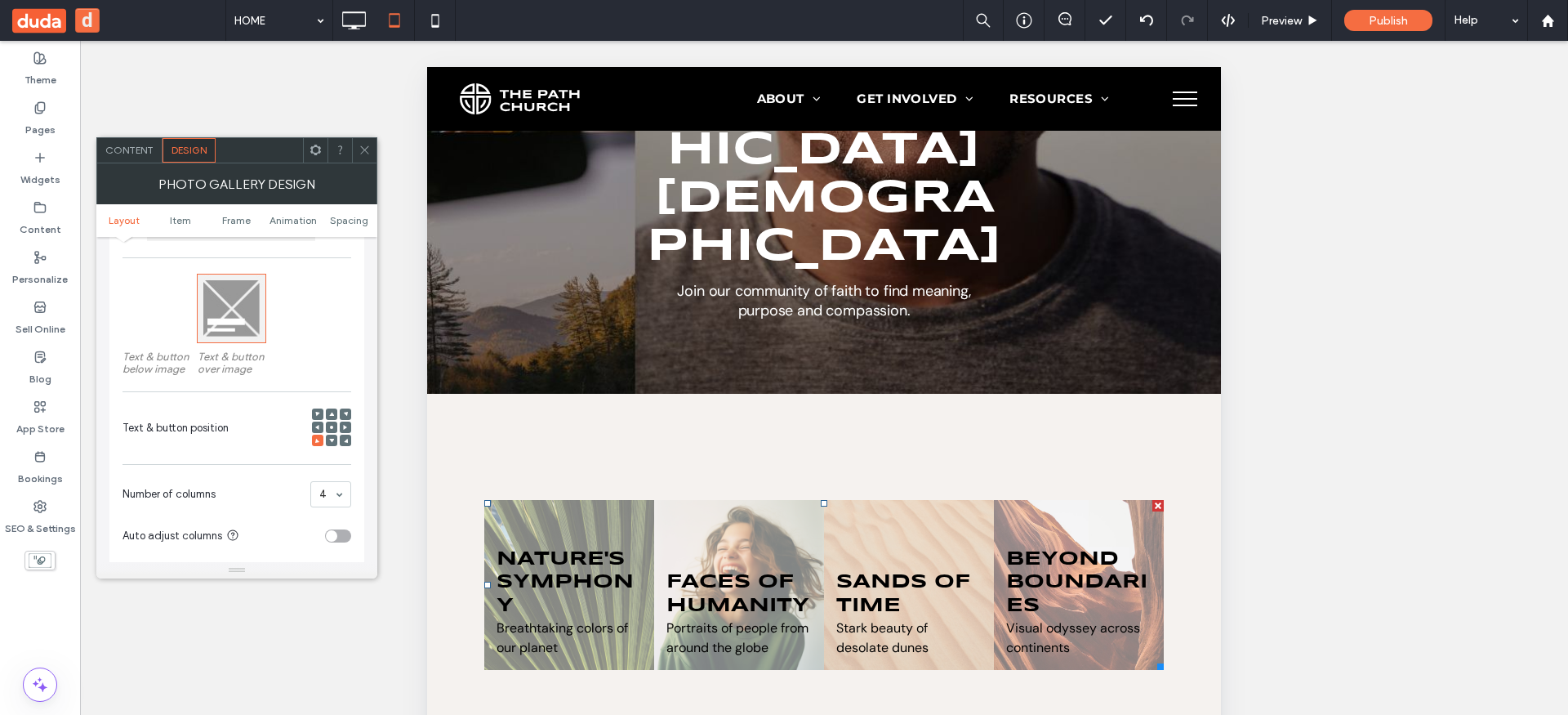
click at [331, 425] on icon at bounding box center [331, 427] width 5 height 5
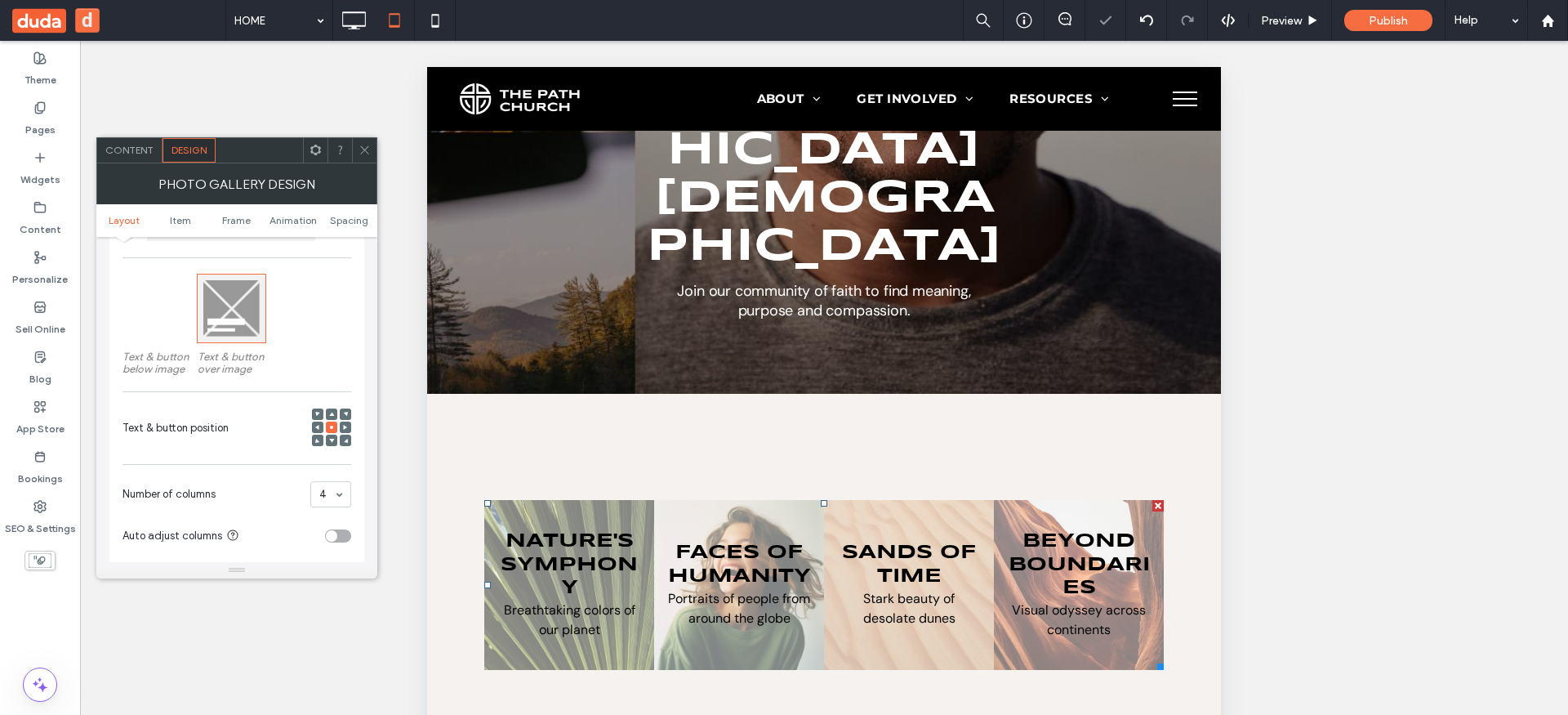
click at [319, 439] on icon at bounding box center [317, 440] width 5 height 5
